Goal: Information Seeking & Learning: Learn about a topic

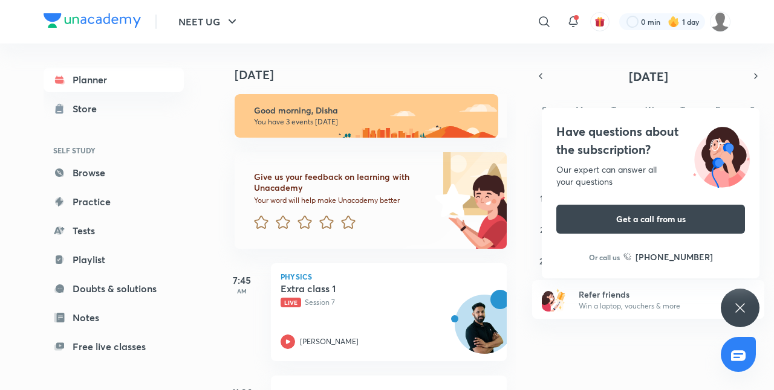
click at [729, 300] on div "Have questions about the subscription? Our expert can answer all your questions…" at bounding box center [739, 308] width 39 height 39
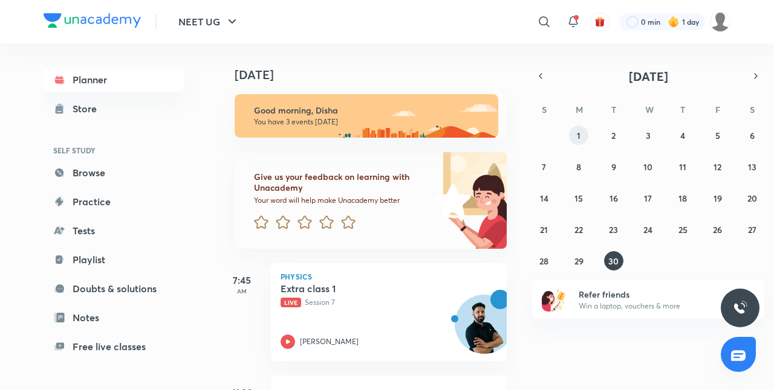
click at [571, 130] on button "1" at bounding box center [578, 135] width 19 height 19
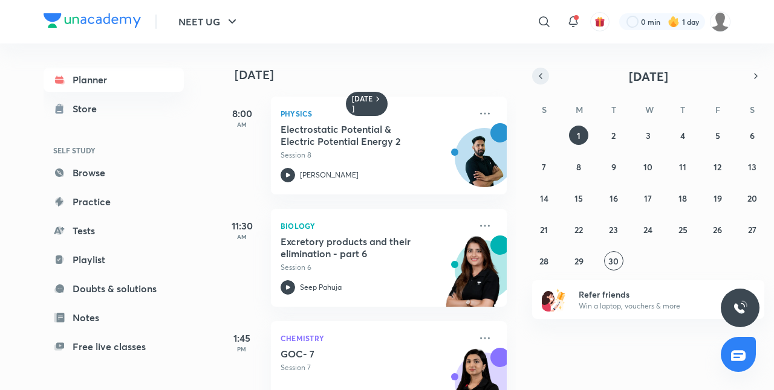
click at [534, 69] on button "button" at bounding box center [540, 76] width 17 height 17
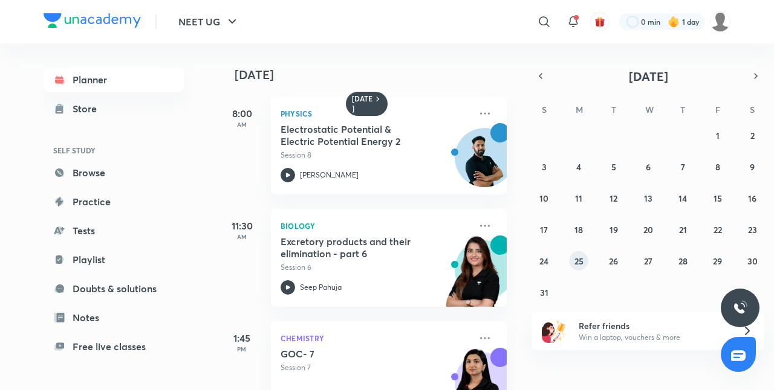
click at [575, 260] on abbr "25" at bounding box center [578, 261] width 9 height 11
click at [365, 144] on p "Session 2" at bounding box center [375, 143] width 190 height 11
click at [613, 256] on abbr "26" at bounding box center [613, 261] width 9 height 11
click at [396, 153] on div "Electric Charges & Field 3 Session 3 [PERSON_NAME]" at bounding box center [375, 152] width 190 height 59
click at [619, 292] on div "27 28 29 30 31 1 2 3 4 5 6 7 8 9 10 11 12 13 14 15 16 17 18 19 20 21 22 23 24 2…" at bounding box center [648, 214] width 232 height 176
